Goal: Check status: Check status

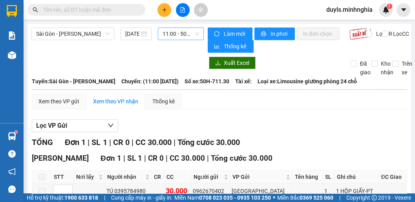
click at [177, 29] on span "11:00 - 50H-711.30" at bounding box center [181, 34] width 37 height 12
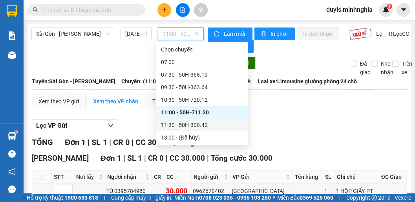
click at [196, 121] on div "11:30 - 50H-300.42" at bounding box center [202, 125] width 82 height 9
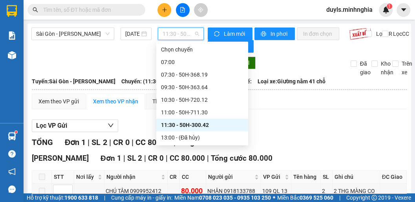
click at [173, 36] on span "11:30 - 50H-300.42" at bounding box center [181, 34] width 37 height 12
click at [203, 146] on div "14:30 - 86B-009.78" at bounding box center [202, 150] width 82 height 9
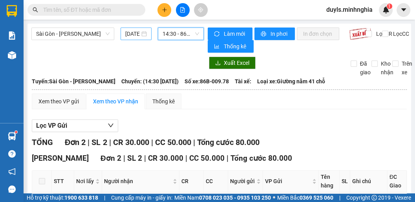
click at [135, 34] on input "[DATE]" at bounding box center [132, 33] width 15 height 9
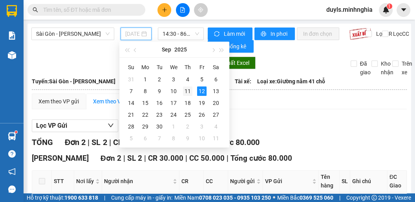
click at [190, 95] on div "11" at bounding box center [187, 90] width 9 height 9
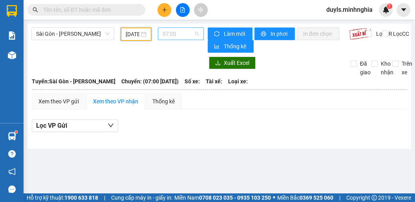
click at [177, 36] on span "07:00" at bounding box center [181, 34] width 37 height 12
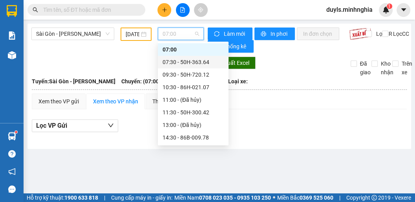
click at [185, 61] on div "07:30 - 50H-363.64" at bounding box center [193, 62] width 61 height 9
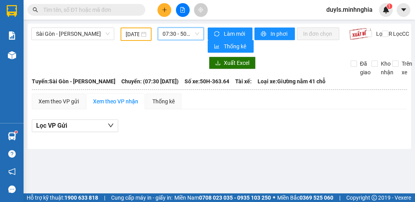
click at [174, 35] on span "07:30 - 50H-363.64" at bounding box center [181, 34] width 37 height 12
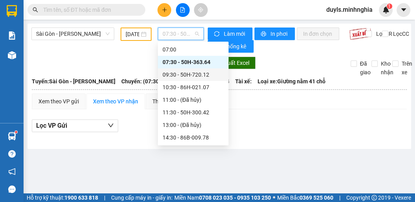
click at [199, 76] on div "09:30 - 50H-720.12" at bounding box center [193, 74] width 61 height 9
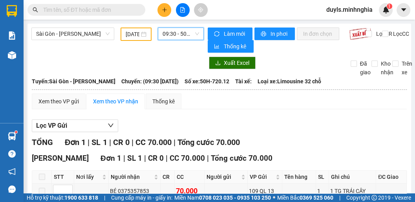
click at [180, 37] on span "09:30 - 50H-720.12" at bounding box center [181, 34] width 37 height 12
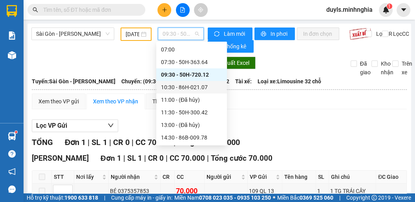
click at [196, 91] on div "10:30 - 86H-021.07" at bounding box center [191, 87] width 61 height 9
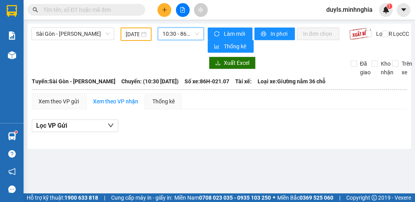
click at [182, 35] on span "10:30 - 86H-021.07" at bounding box center [181, 34] width 37 height 12
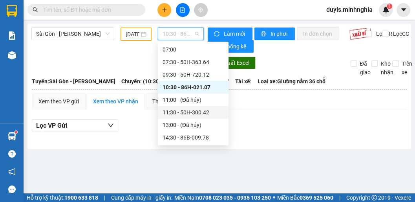
click at [196, 112] on div "11:30 - 50H-300.42" at bounding box center [193, 112] width 61 height 9
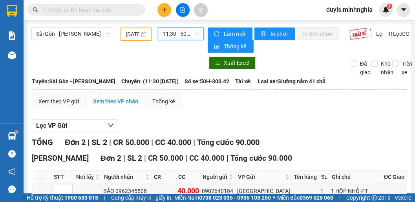
click at [168, 31] on span "11:30 - 50H-300.42" at bounding box center [181, 34] width 37 height 12
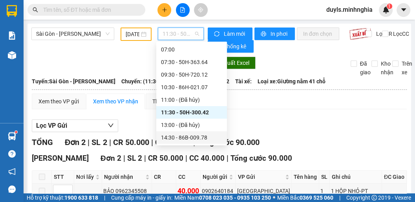
click at [194, 139] on div "14:30 - 86B-009.78" at bounding box center [191, 137] width 61 height 9
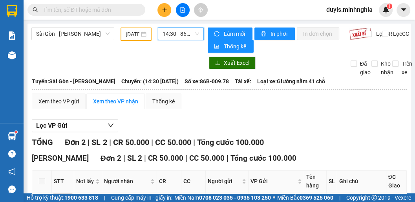
click at [177, 38] on span "14:30 - 86B-009.78" at bounding box center [181, 34] width 37 height 12
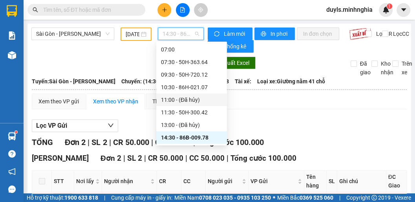
scroll to position [44, 0]
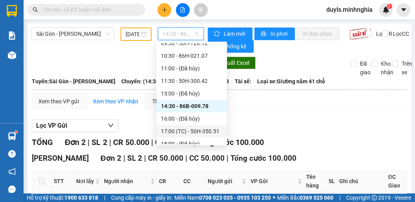
click at [199, 129] on div "17:00 (TC) - 50H-350.51" at bounding box center [191, 131] width 61 height 9
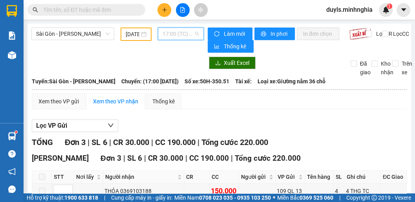
click at [180, 35] on span "17:00 (TC) - 50H-350.51" at bounding box center [181, 34] width 37 height 12
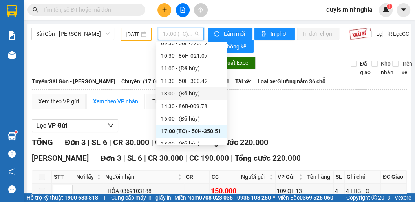
scroll to position [75, 0]
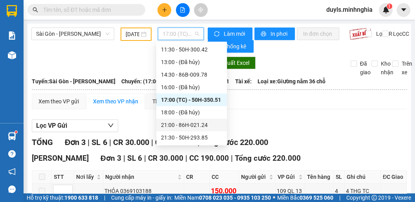
click at [208, 126] on div "21:00 - 86H-021.24" at bounding box center [191, 125] width 61 height 9
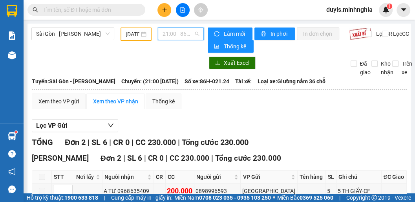
click at [174, 38] on span "21:00 - 86H-021.24" at bounding box center [181, 34] width 37 height 12
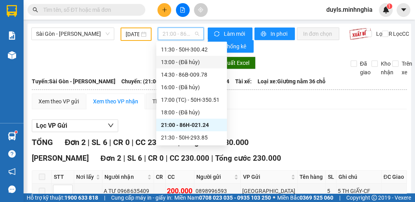
scroll to position [88, 0]
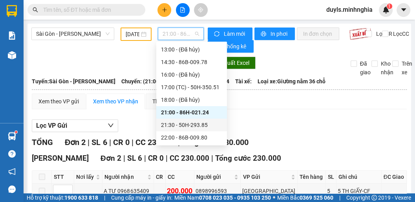
click at [198, 125] on div "21:30 - 50H-293.85" at bounding box center [191, 125] width 61 height 9
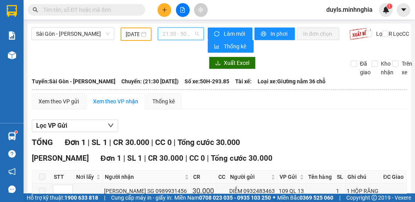
click at [180, 38] on span "21:30 - 50H-293.85" at bounding box center [181, 34] width 37 height 12
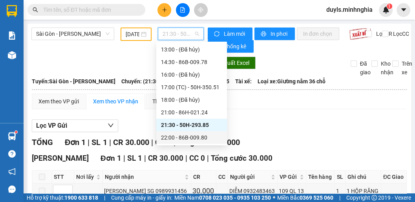
click at [192, 140] on div "22:00 - 86B-009.80" at bounding box center [191, 137] width 61 height 9
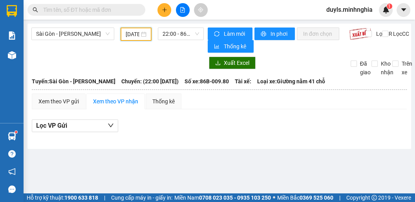
click at [133, 35] on input "[DATE]" at bounding box center [133, 34] width 14 height 9
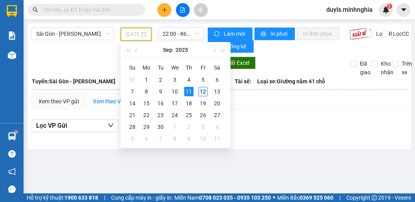
click at [206, 90] on div "12" at bounding box center [202, 91] width 9 height 9
type input "[DATE]"
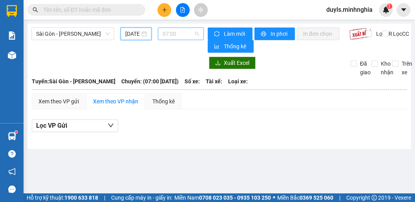
click at [181, 33] on span "07:00" at bounding box center [181, 34] width 37 height 12
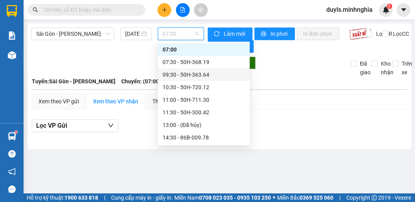
scroll to position [44, 0]
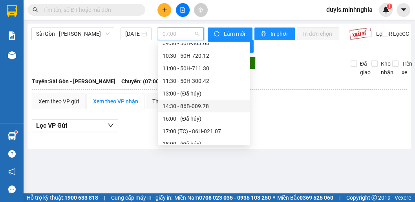
click at [203, 108] on div "14:30 - 86B-009.78" at bounding box center [204, 106] width 82 height 9
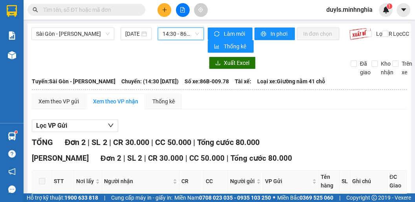
click at [181, 37] on span "14:30 - 86B-009.78" at bounding box center [181, 34] width 37 height 12
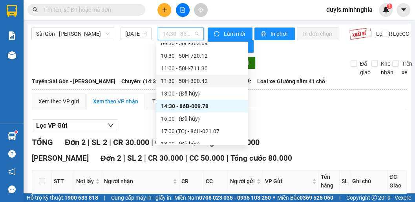
click at [183, 85] on div "11:30 - 50H-300.42" at bounding box center [202, 81] width 82 height 9
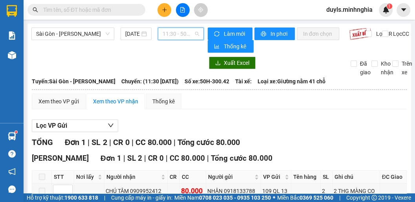
click at [174, 36] on span "11:30 - 50H-300.42" at bounding box center [181, 34] width 37 height 12
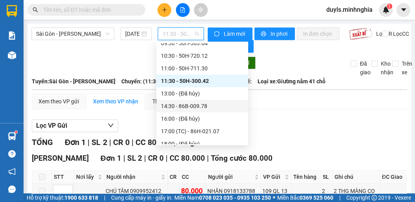
click at [198, 106] on div "14:30 - 86B-009.78" at bounding box center [202, 106] width 82 height 9
